Goal: Task Accomplishment & Management: Manage account settings

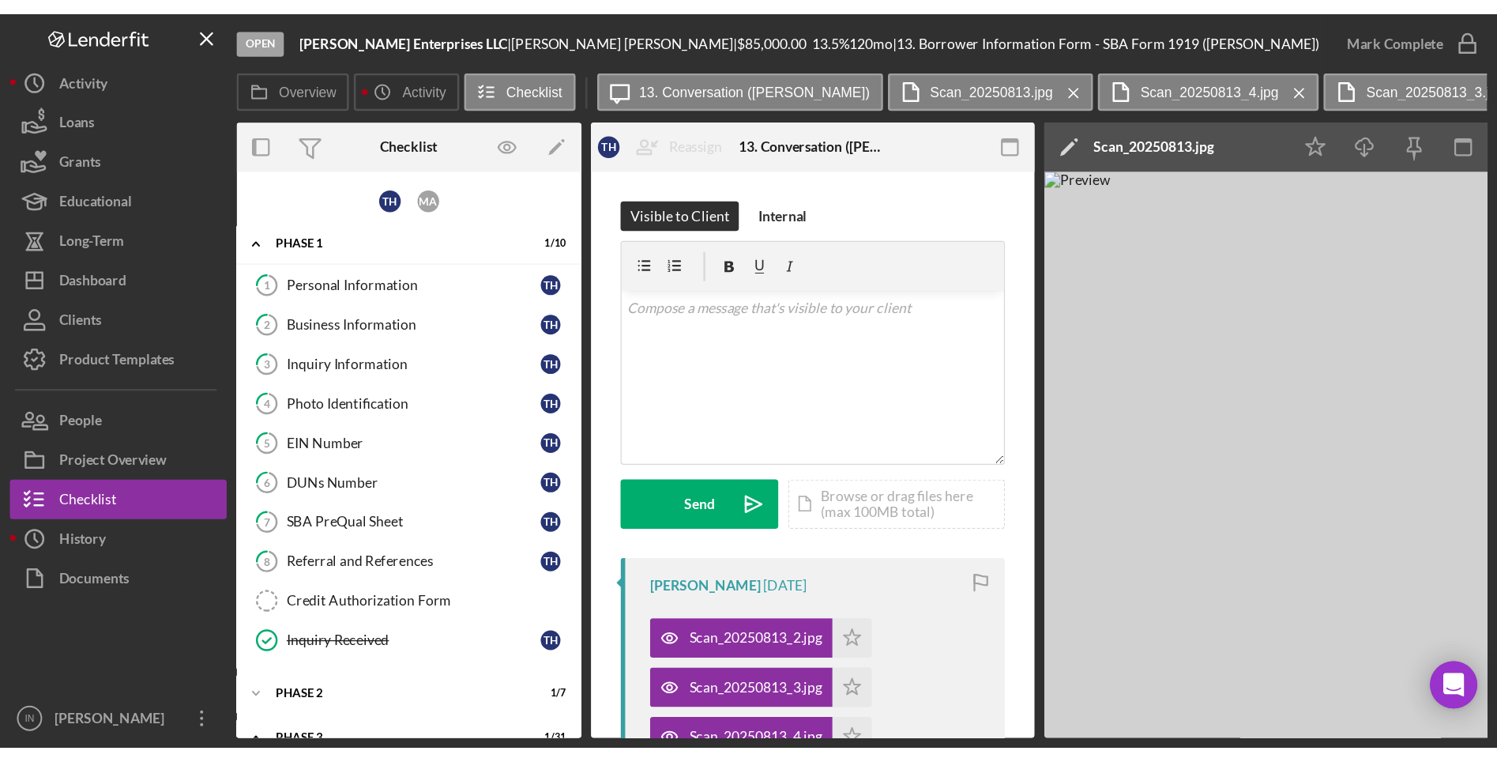
scroll to position [296, 0]
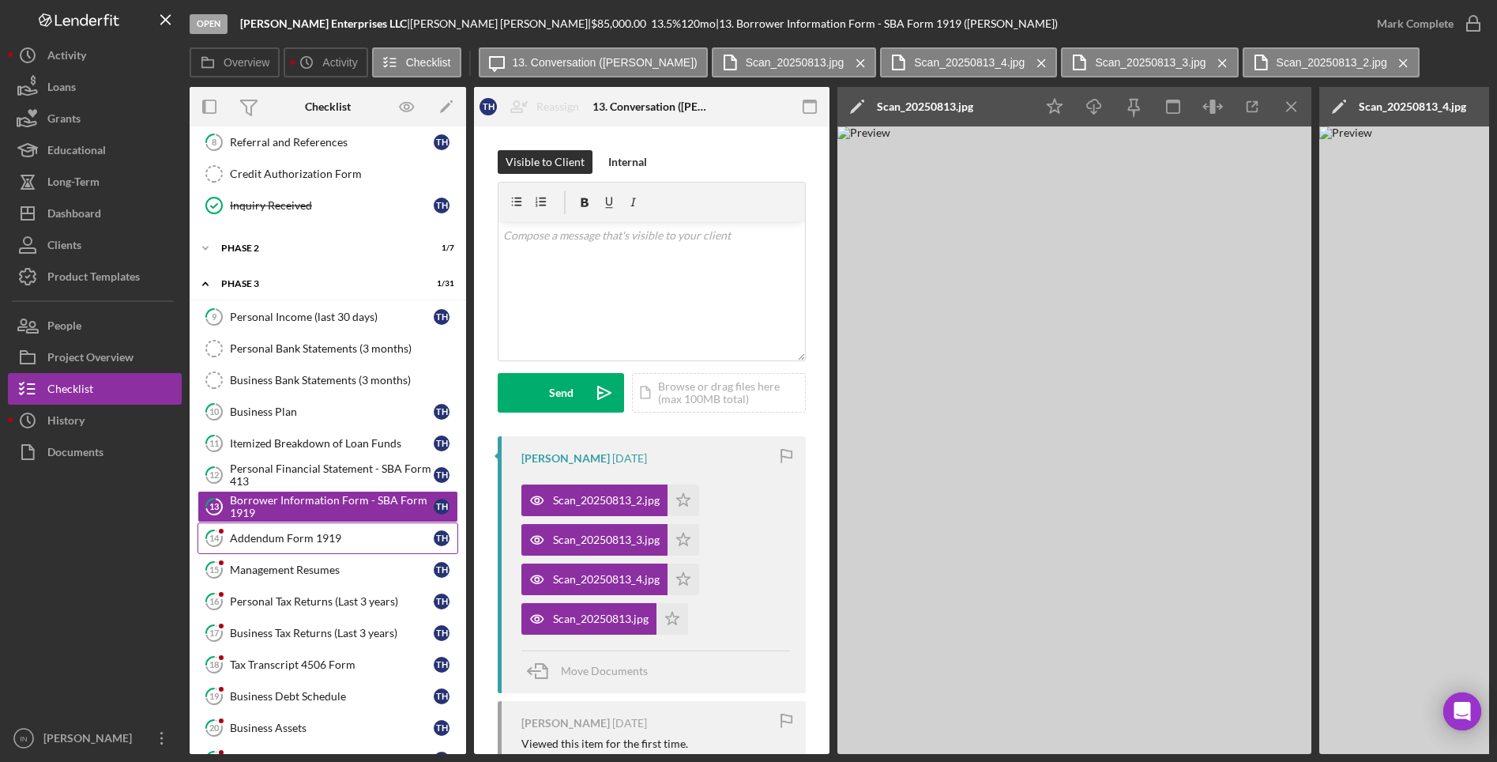
click at [328, 547] on link "14 Addendum Form 1919 T H" at bounding box center [328, 538] width 261 height 32
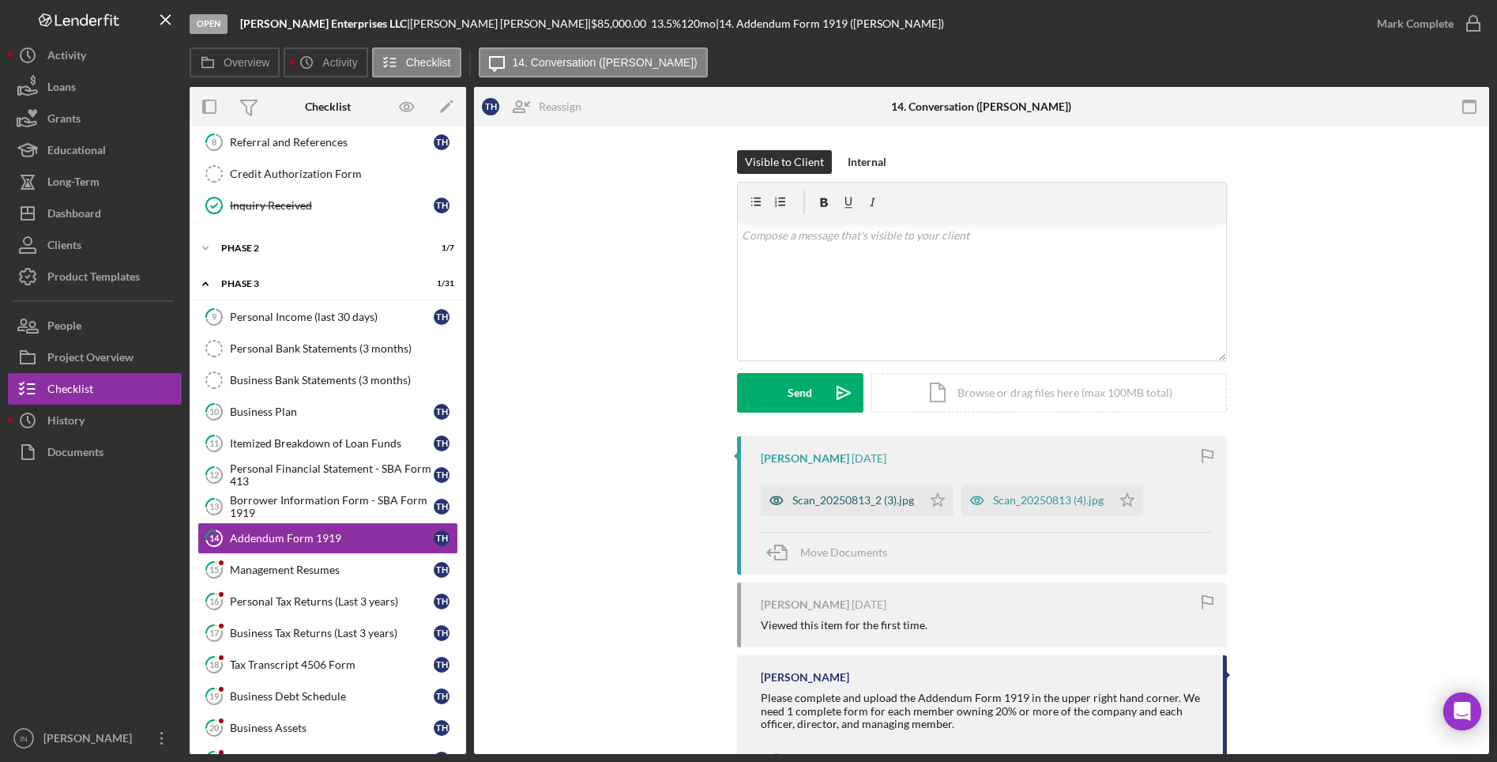
click at [864, 498] on div "Scan_20250813_2 (3).jpg" at bounding box center [853, 500] width 122 height 13
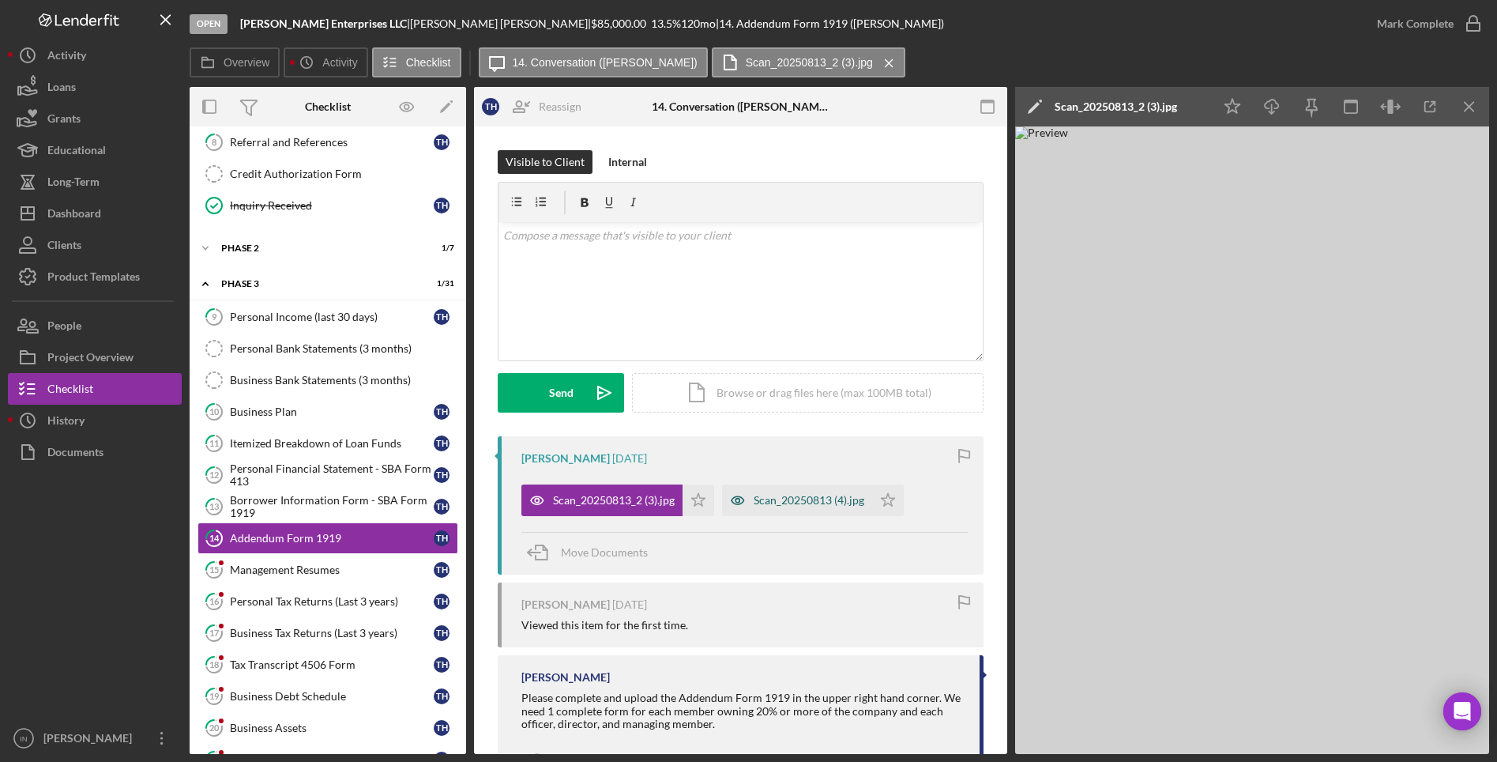
click at [789, 498] on div "Scan_20250813 (4).jpg" at bounding box center [809, 500] width 111 height 13
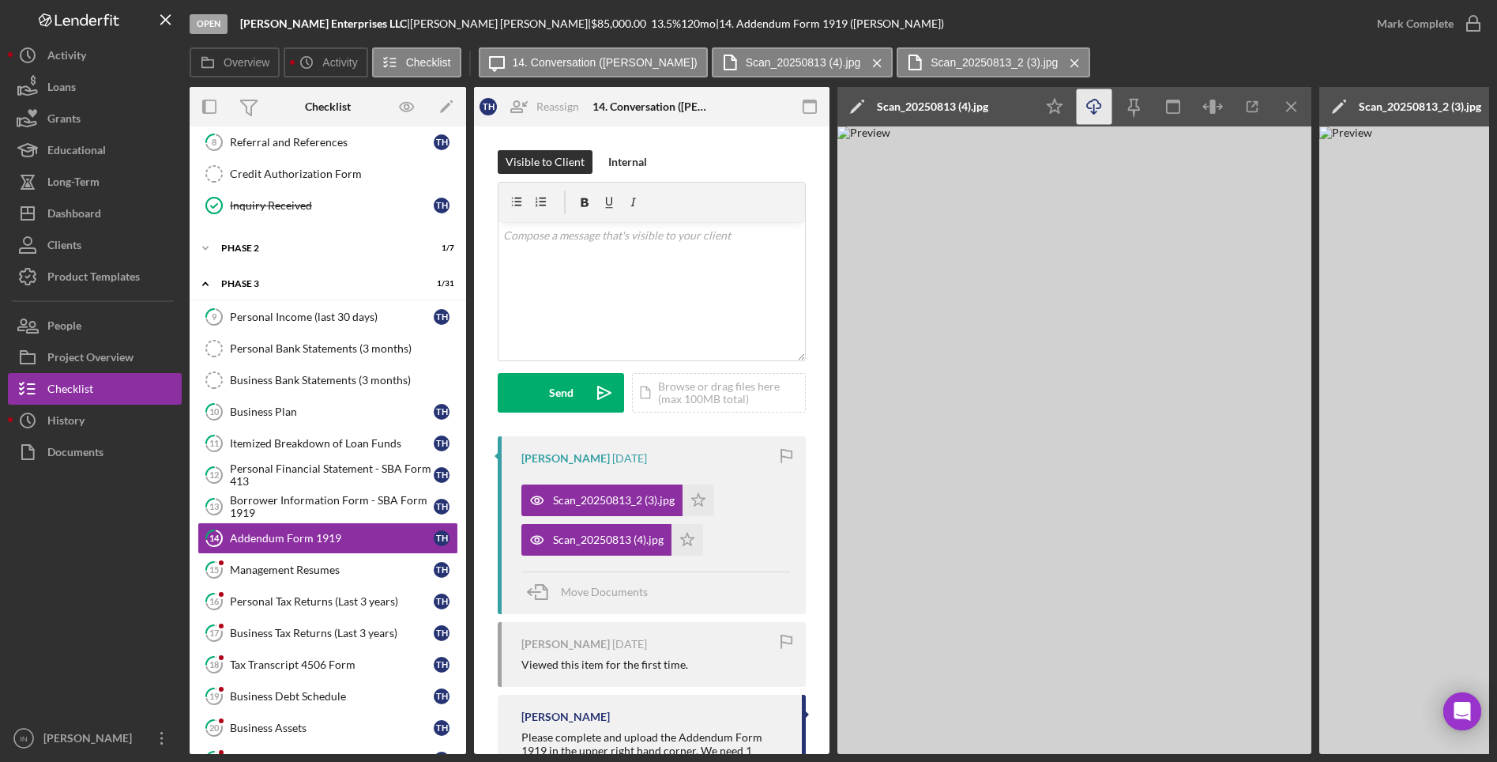
click at [1095, 110] on icon "Icon/Download" at bounding box center [1095, 107] width 36 height 36
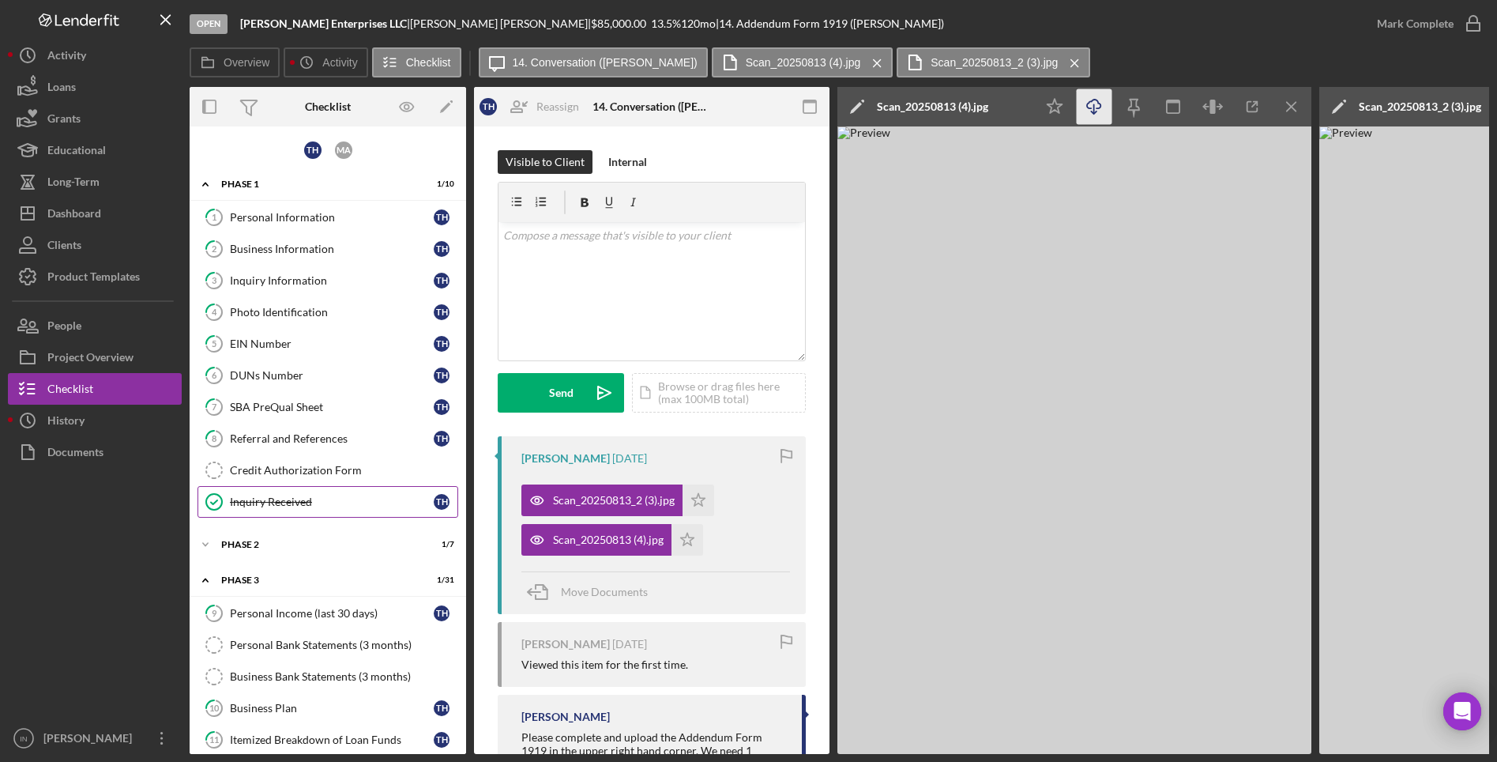
click at [296, 491] on link "Inquiry Received Inquiry Received T H" at bounding box center [328, 502] width 261 height 32
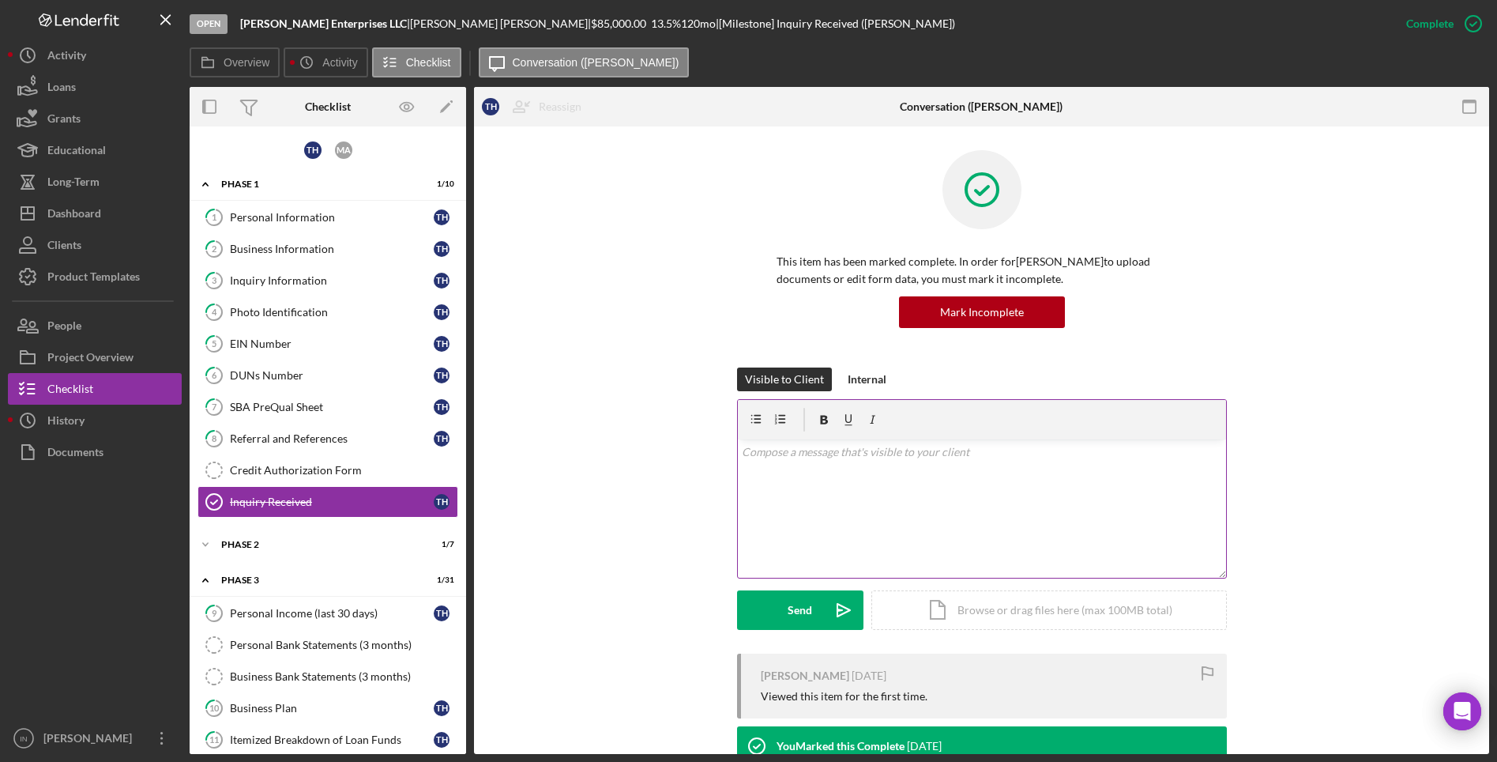
scroll to position [180, 0]
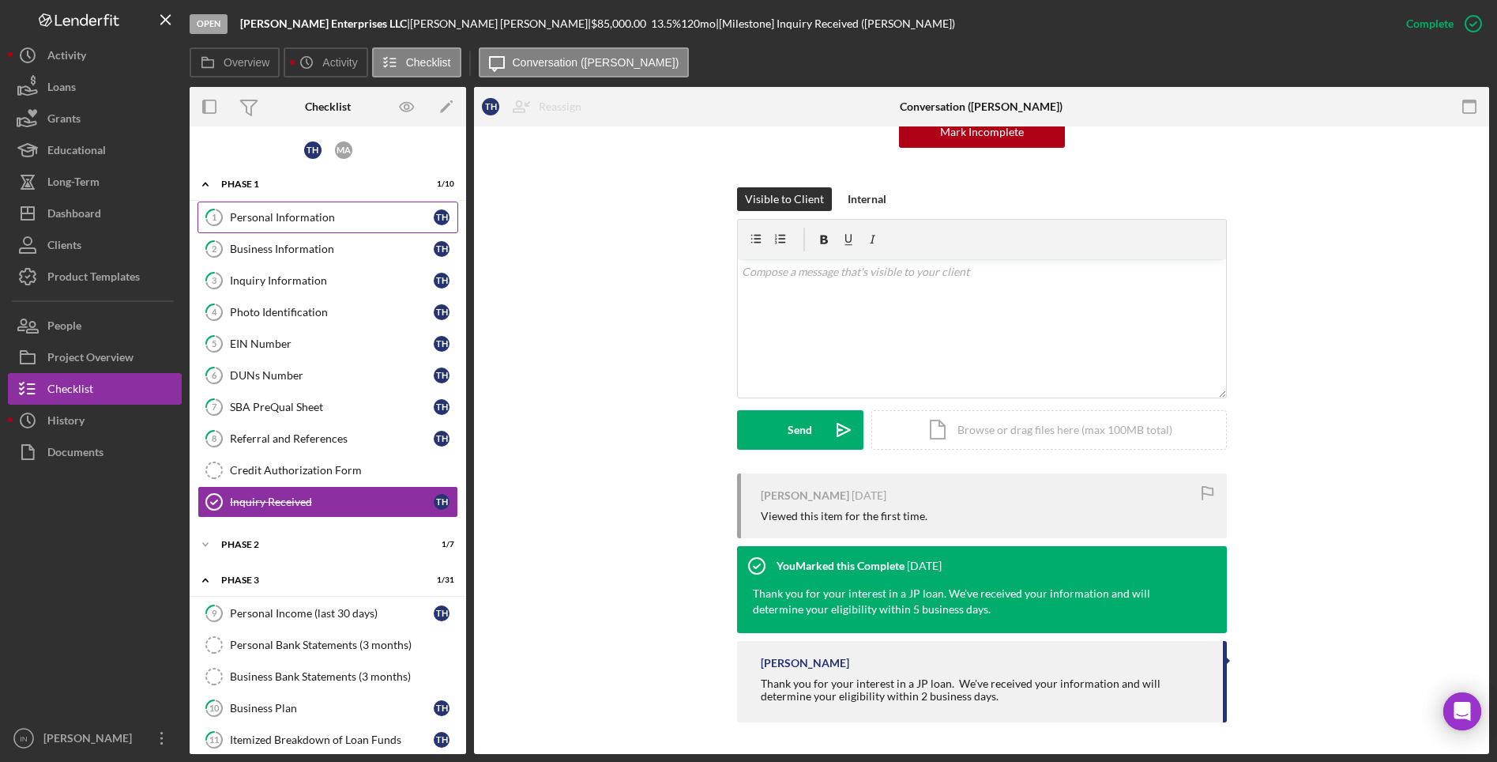
click at [311, 224] on link "1 Personal Information T H" at bounding box center [328, 217] width 261 height 32
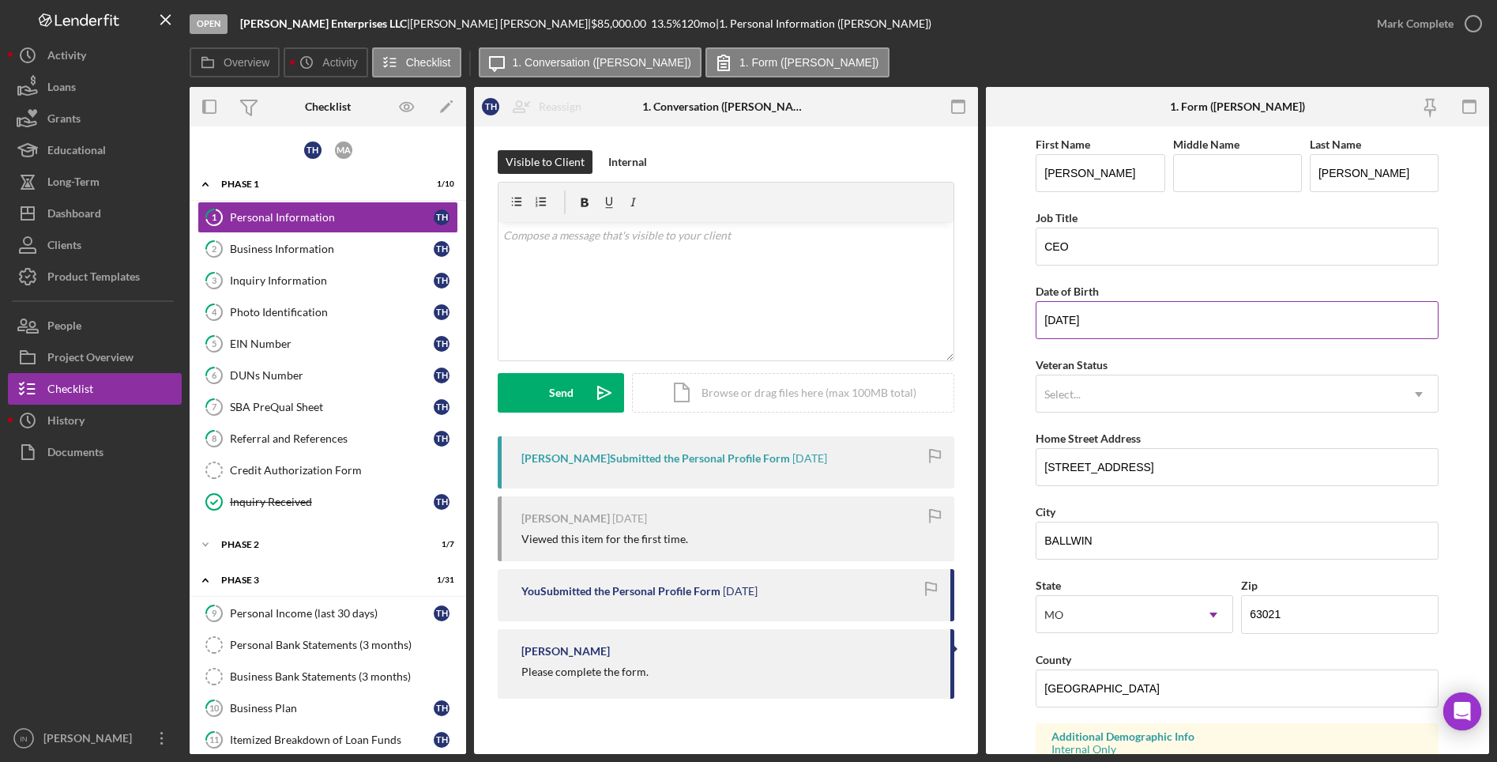
scroll to position [198, 0]
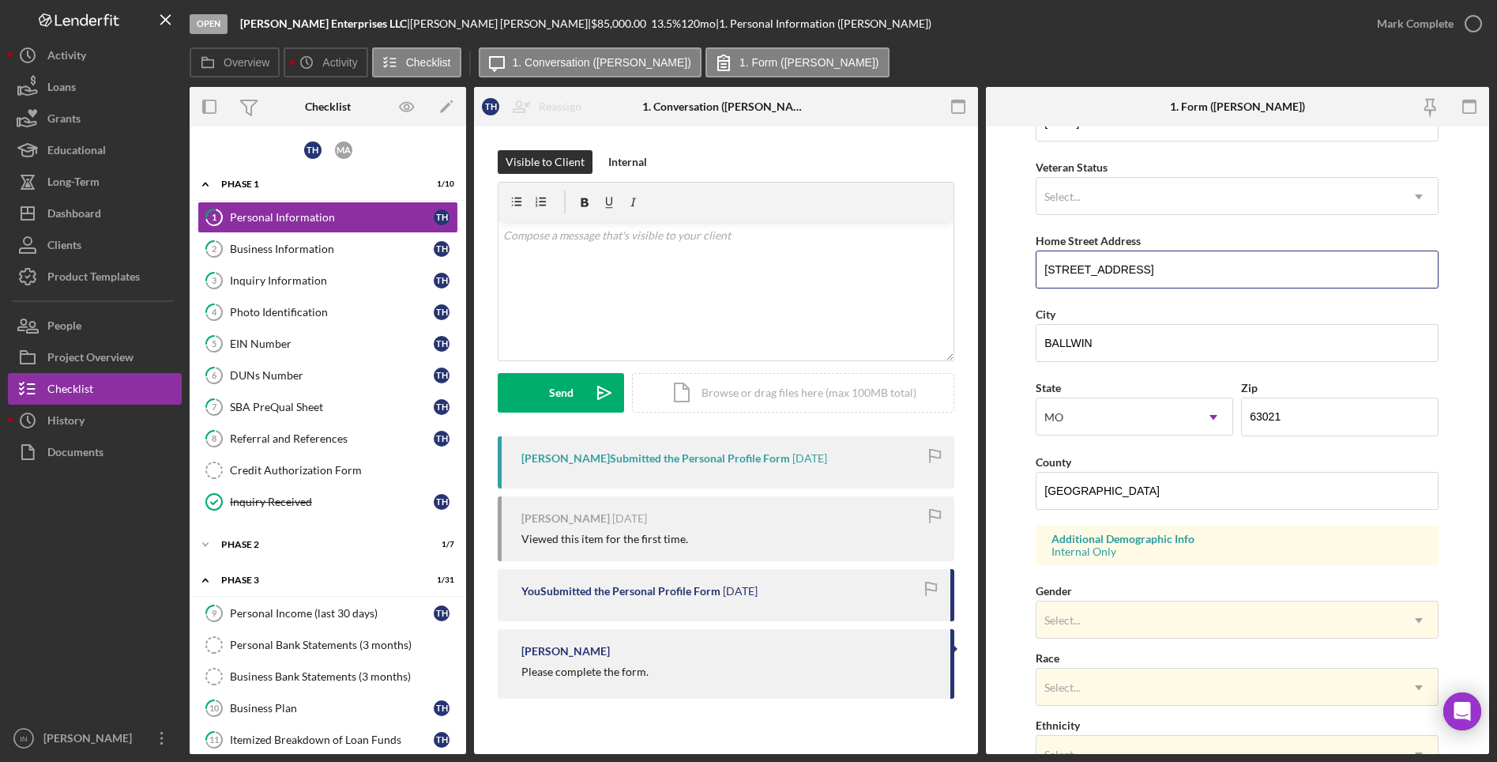
drag, startPoint x: 1185, startPoint y: 263, endPoint x: 1034, endPoint y: 282, distance: 152.1
click at [1034, 282] on form "First Name [PERSON_NAME] Middle Name Last Name [PERSON_NAME] Job Title CEO Date…" at bounding box center [1238, 439] width 504 height 627
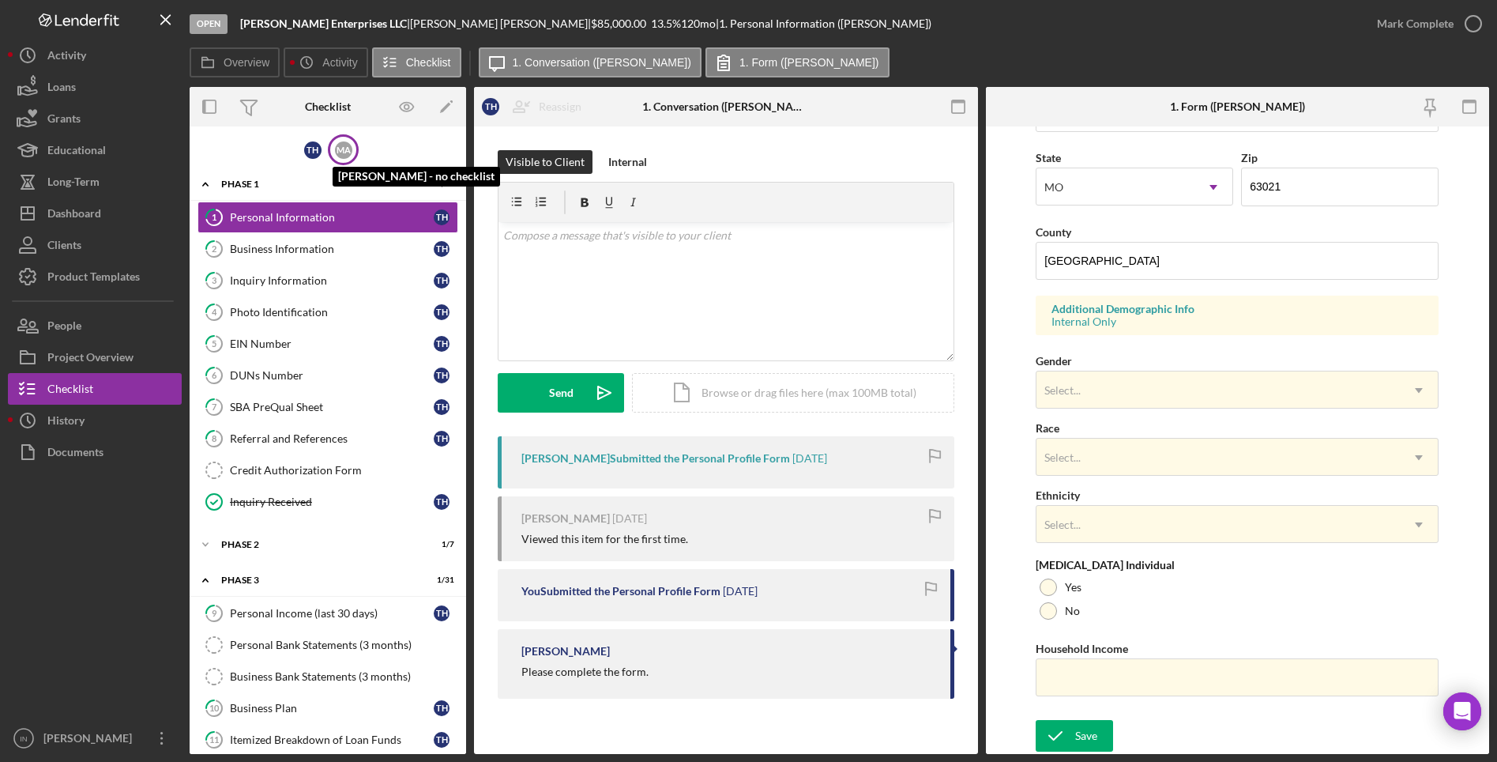
click at [340, 147] on div "M A" at bounding box center [343, 149] width 17 height 17
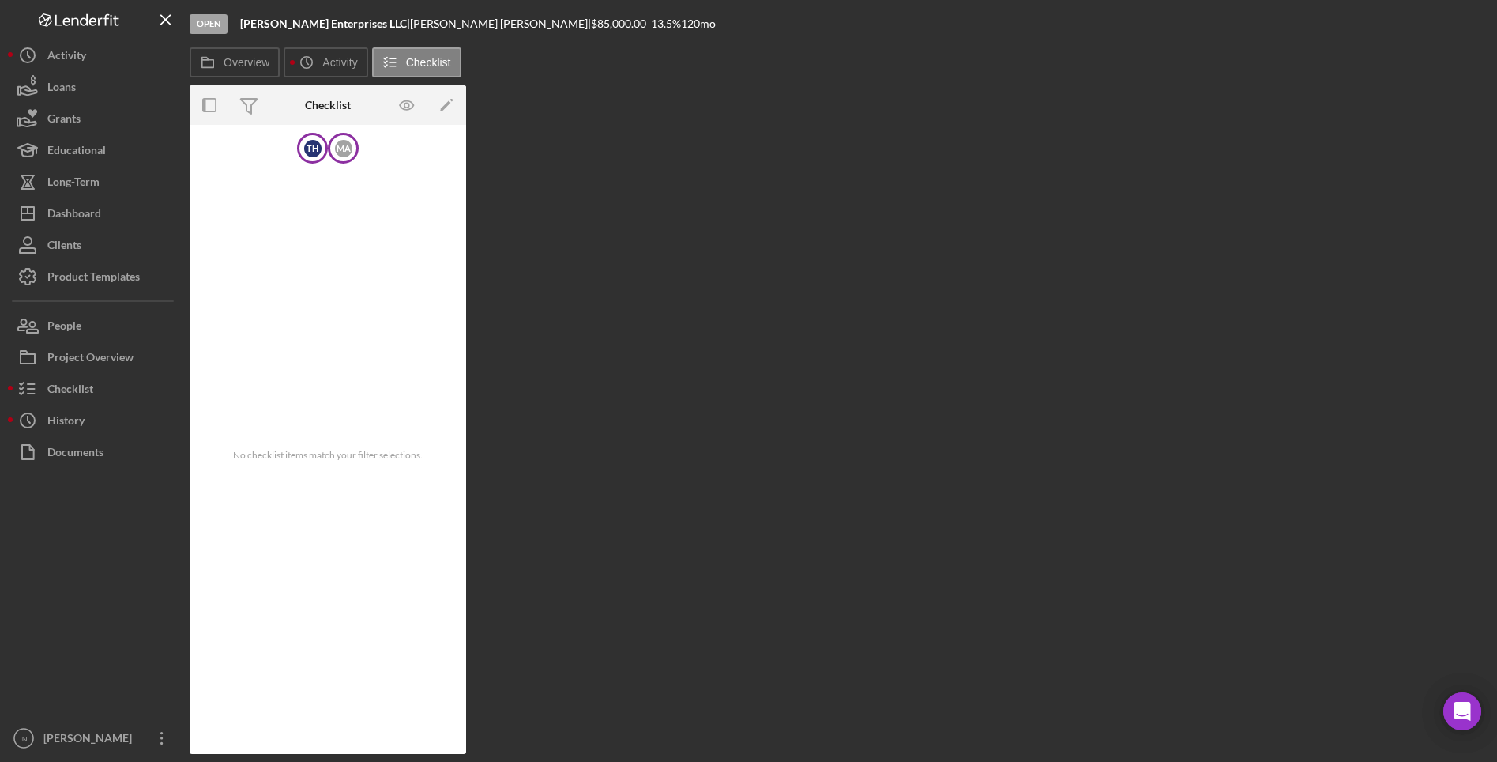
click at [318, 157] on div "T H" at bounding box center [312, 148] width 31 height 31
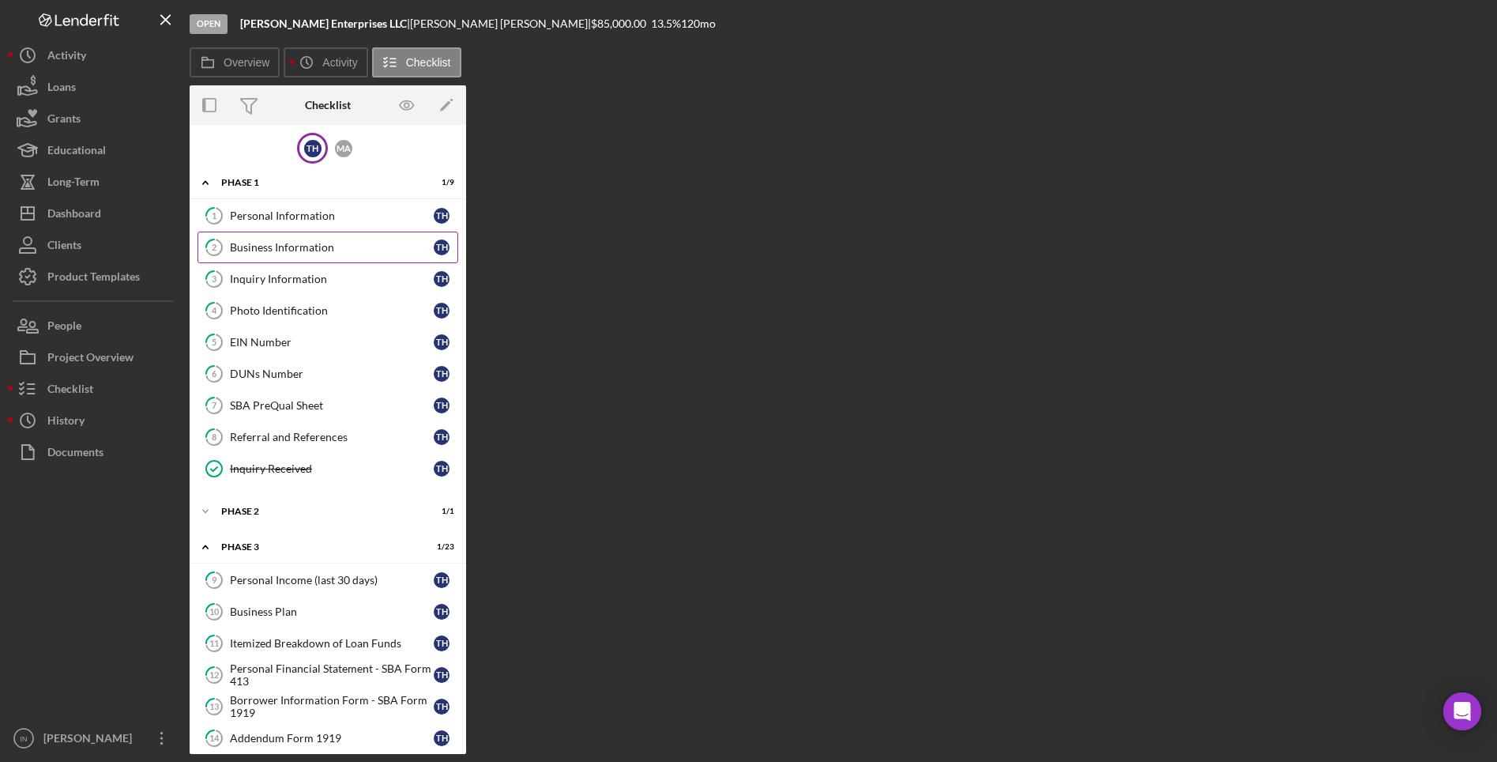
click at [278, 239] on link "2 Business Information T H" at bounding box center [328, 247] width 261 height 32
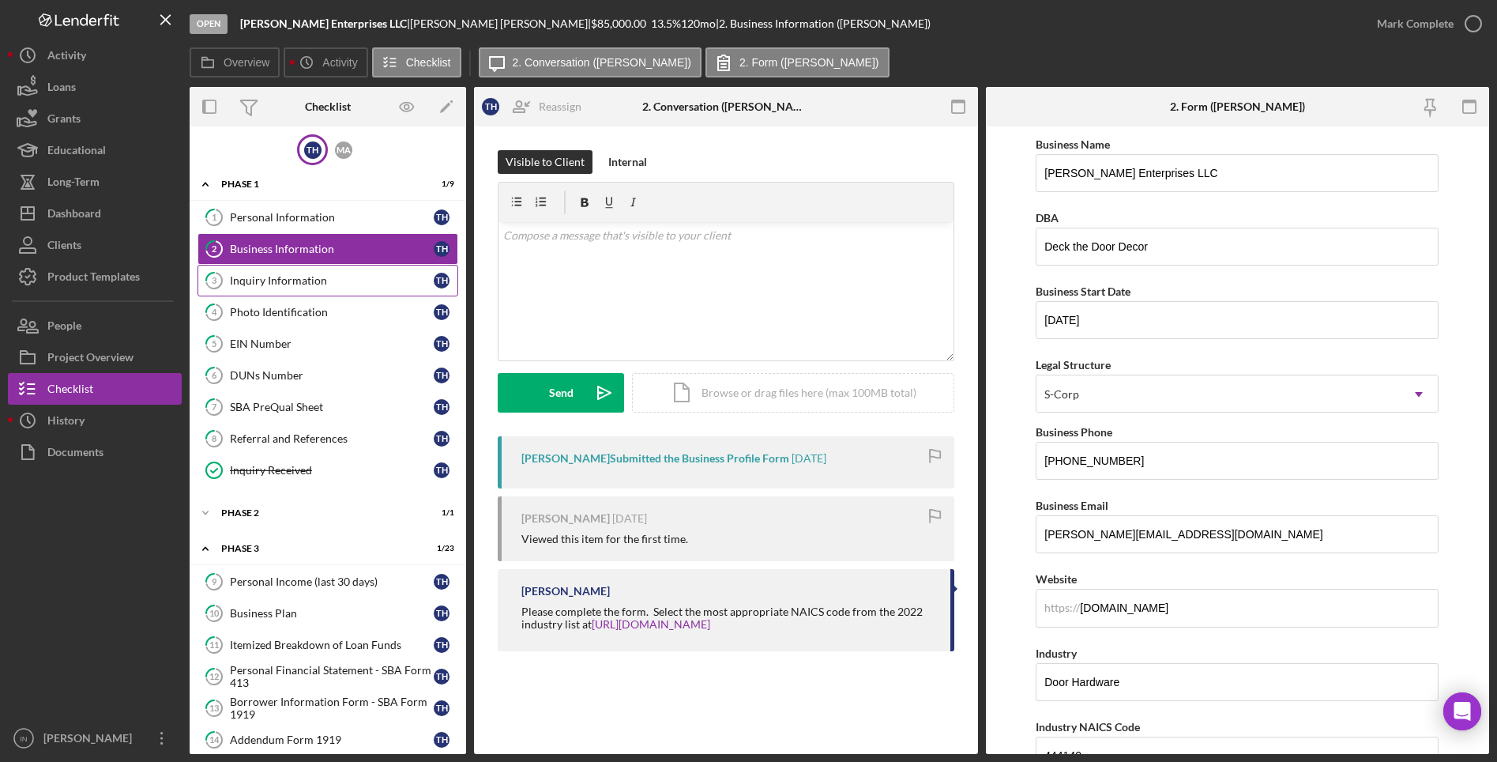
click at [279, 272] on link "3 Inquiry Information T H" at bounding box center [328, 281] width 261 height 32
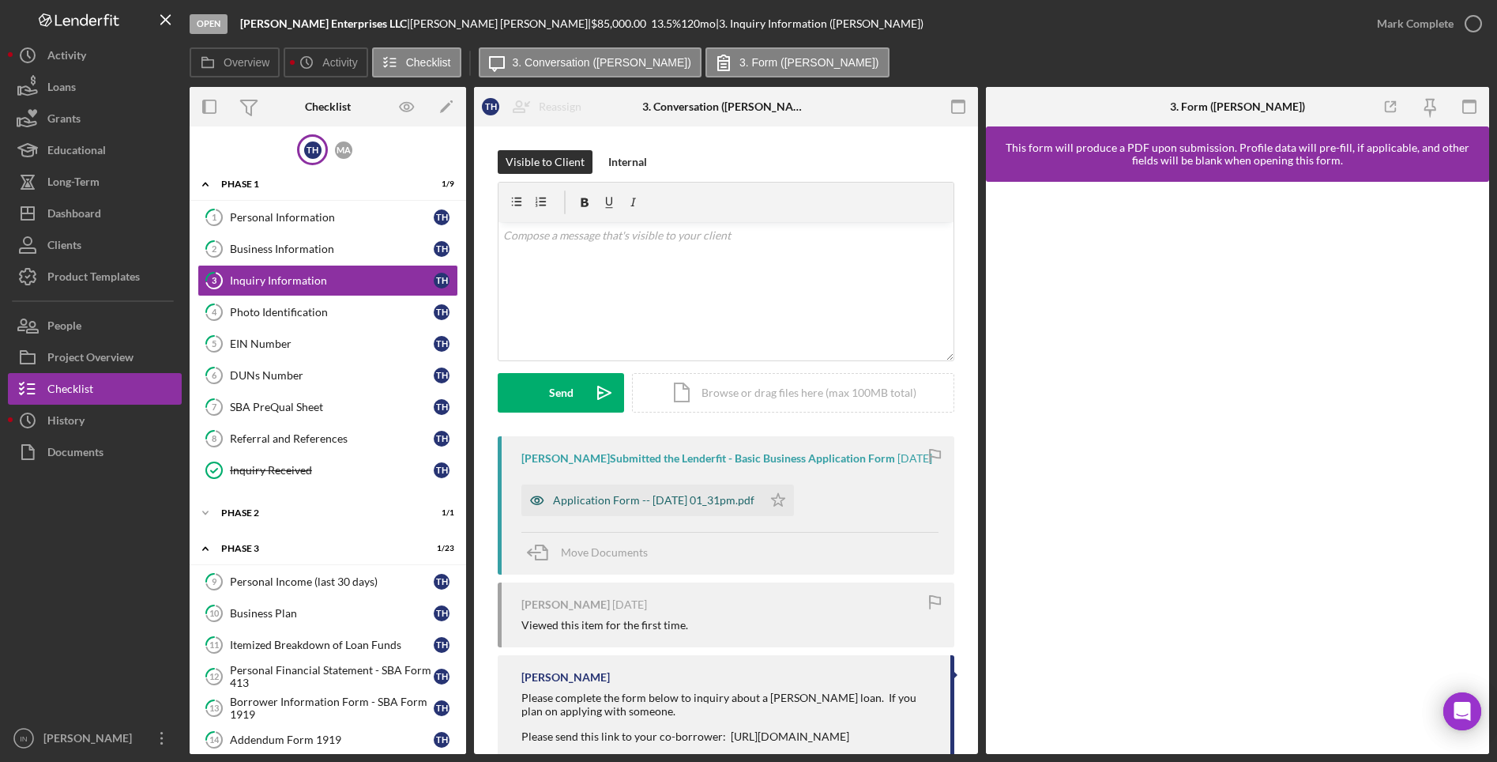
click at [647, 506] on div "Application Form -- [DATE] 01_31pm.pdf" at bounding box center [653, 500] width 201 height 13
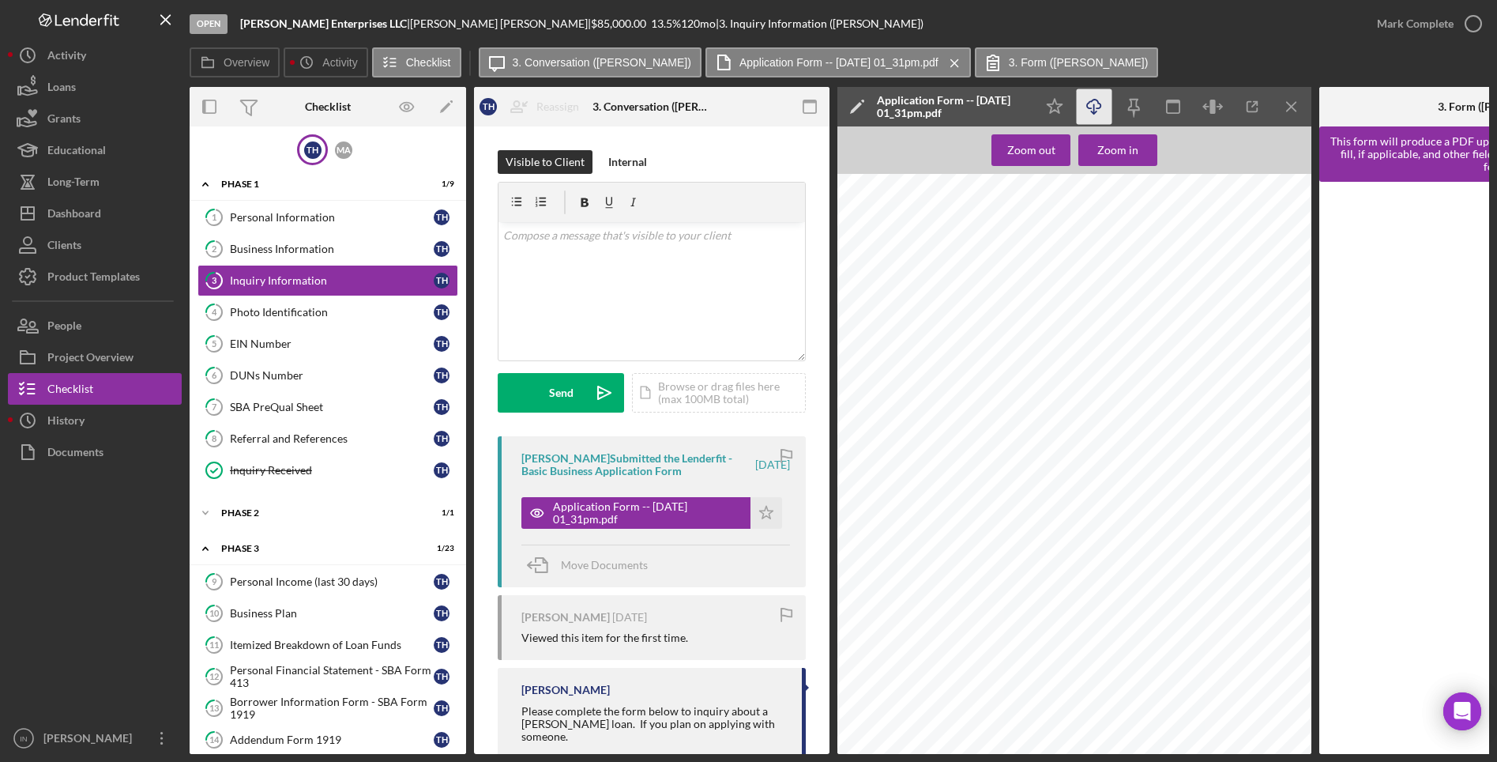
click at [1096, 103] on icon "Icon/Download" at bounding box center [1095, 107] width 36 height 36
